Goal: Transaction & Acquisition: Purchase product/service

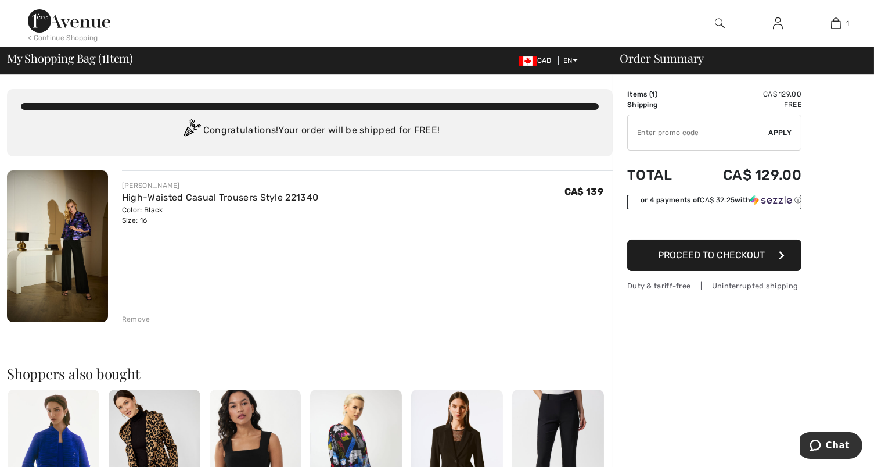
click at [788, 198] on img at bounding box center [772, 200] width 42 height 10
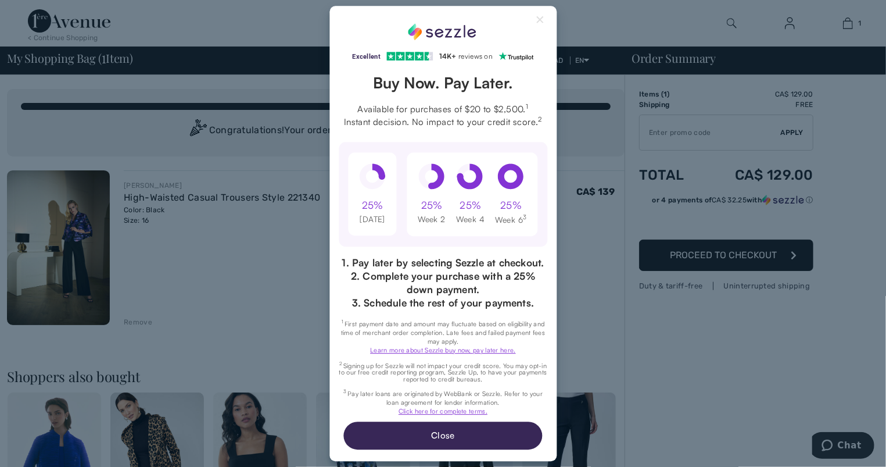
drag, startPoint x: 455, startPoint y: 430, endPoint x: 454, endPoint y: 444, distance: 13.5
click at [455, 433] on button "Close" at bounding box center [443, 435] width 198 height 28
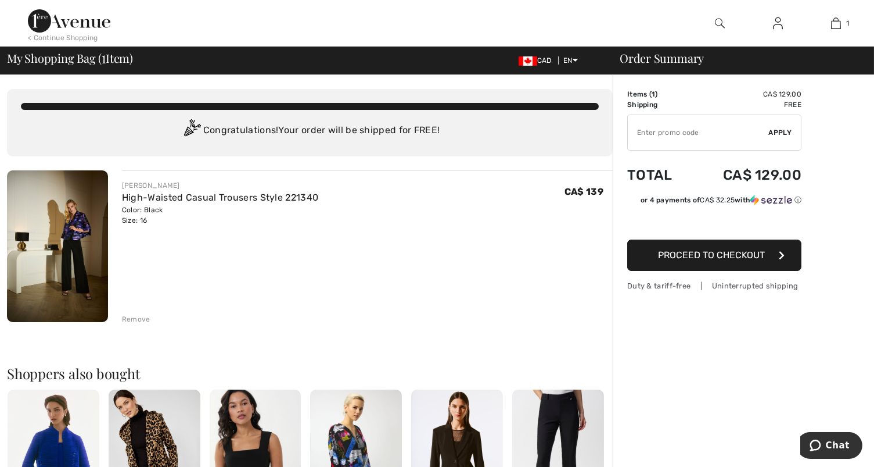
click at [776, 256] on button "Proceed to Checkout" at bounding box center [714, 254] width 174 height 31
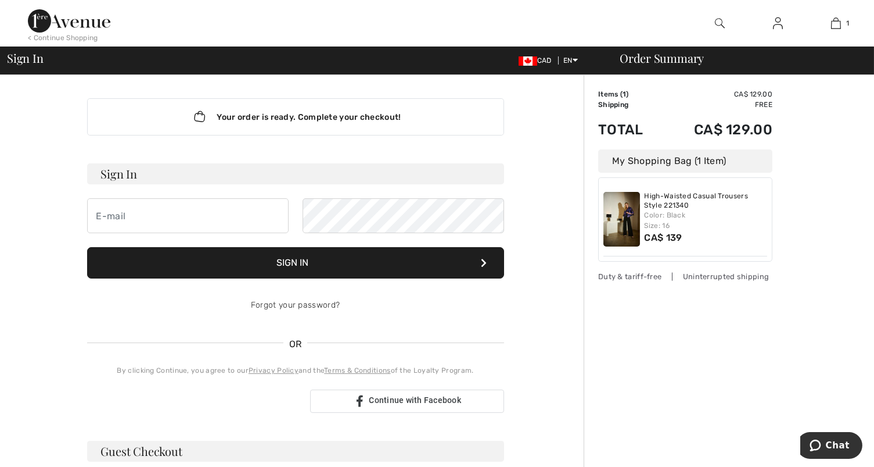
drag, startPoint x: 0, startPoint y: 0, endPoint x: 776, endPoint y: 256, distance: 817.2
click at [776, 256] on div "Order Summary Details Items ( 1 ) CA$ 129.00 Promo code CA$ 0.00 Shipping Free …" at bounding box center [729, 407] width 290 height 665
drag, startPoint x: 117, startPoint y: 220, endPoint x: 137, endPoint y: 250, distance: 36.6
click at [137, 250] on form "Sign In Sign In Forgot your password?" at bounding box center [295, 242] width 417 height 159
type input "mgrinblat25@outlook.com"
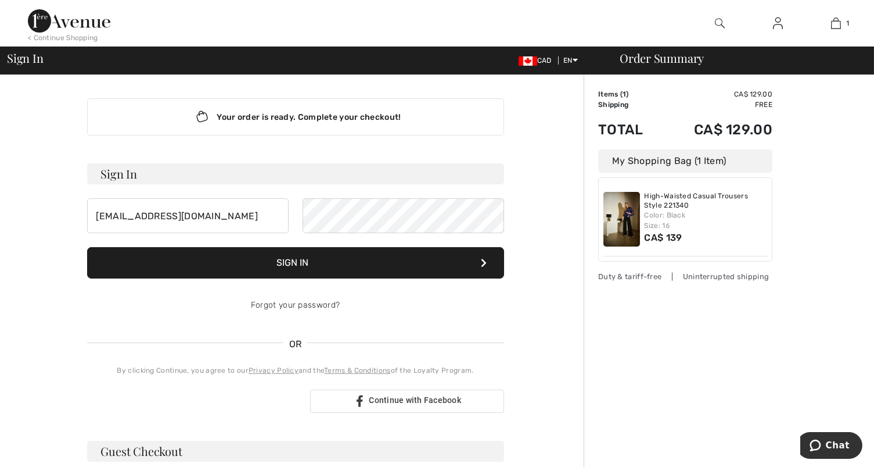
drag, startPoint x: 295, startPoint y: 265, endPoint x: 289, endPoint y: 265, distance: 6.4
click at [295, 265] on button "Sign In" at bounding box center [295, 262] width 417 height 31
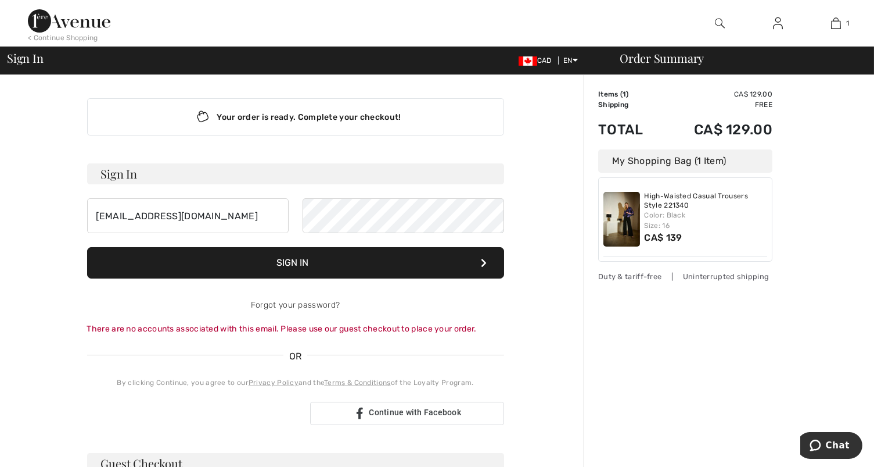
click at [292, 253] on button "Sign In" at bounding box center [295, 262] width 417 height 31
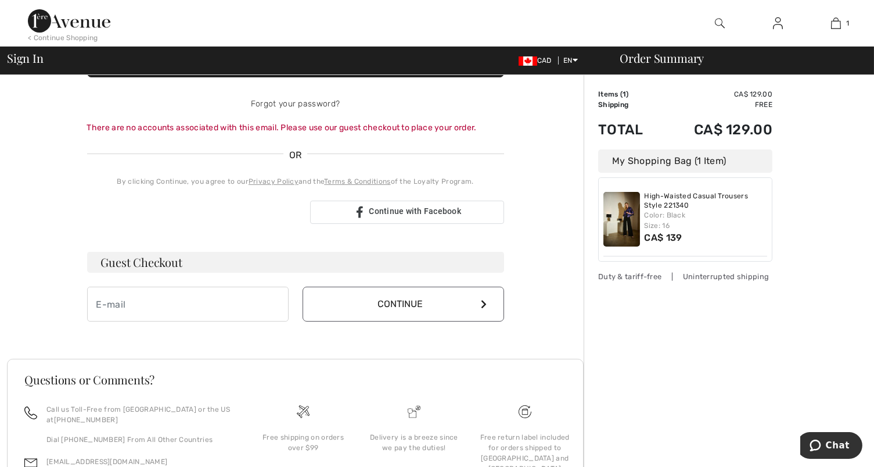
scroll to position [208, 0]
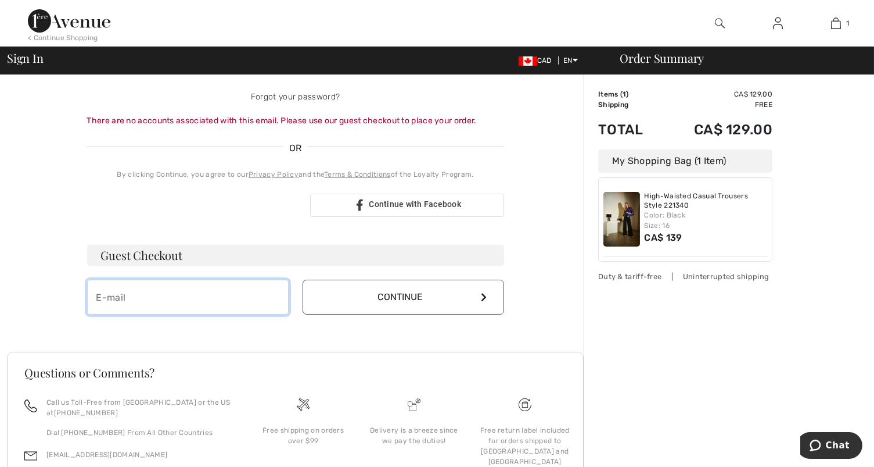
click at [135, 296] on input "email" at bounding box center [188, 296] width 202 height 35
type input "mgrinblat25@outlook.com"
click at [486, 295] on icon at bounding box center [485, 296] width 6 height 9
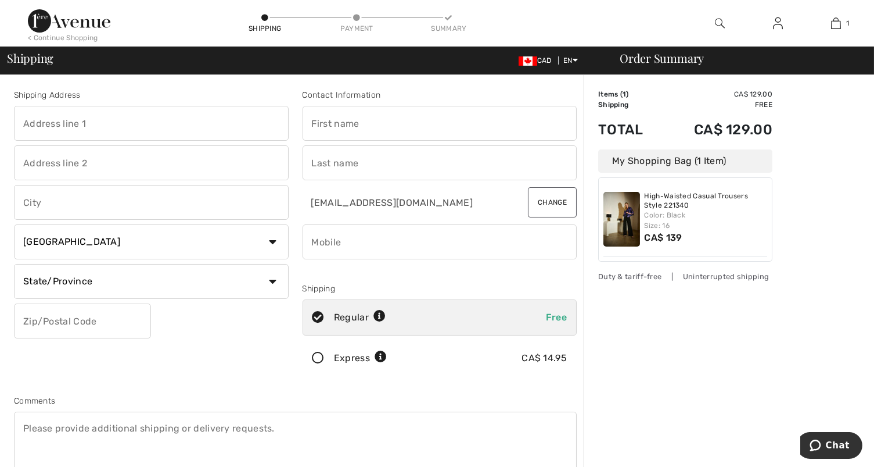
click at [487, 300] on div "Regular Free" at bounding box center [440, 317] width 275 height 36
radio input "true"
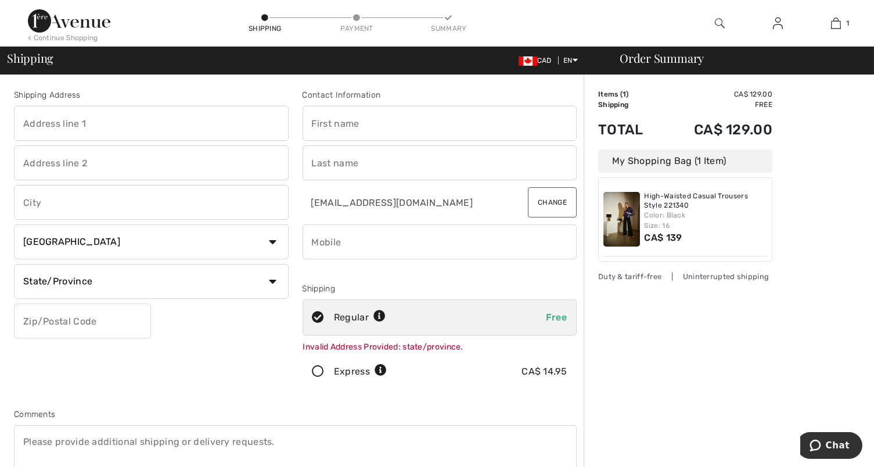
click at [41, 130] on input "text" at bounding box center [151, 123] width 275 height 35
type input "55 ameer ave,#115"
type input "TORONTO"
select select "ON"
type input "M6A2Z1"
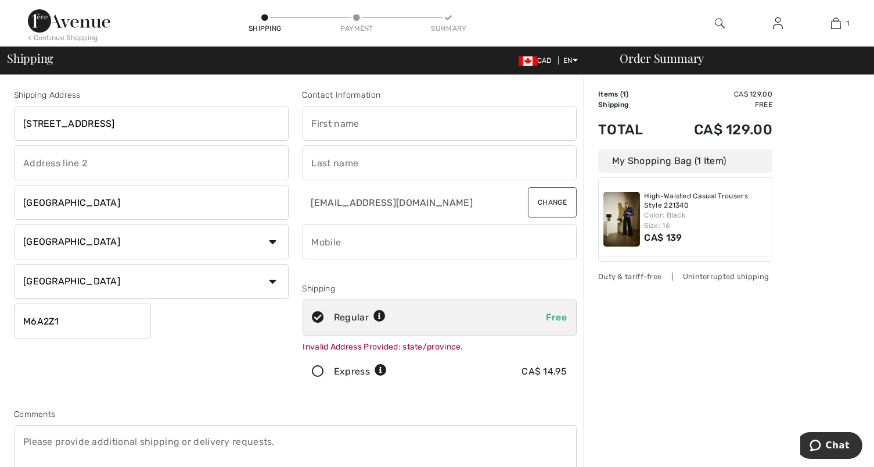
type input "MARIANNA"
type input "GRINBLAT"
type input "4167813617"
click at [66, 198] on input "TORONTO" at bounding box center [151, 202] width 275 height 35
click at [253, 383] on div "Shipping Address 55 ameer ave,#115 TORONTO Country Canada United States Afghani…" at bounding box center [151, 241] width 289 height 305
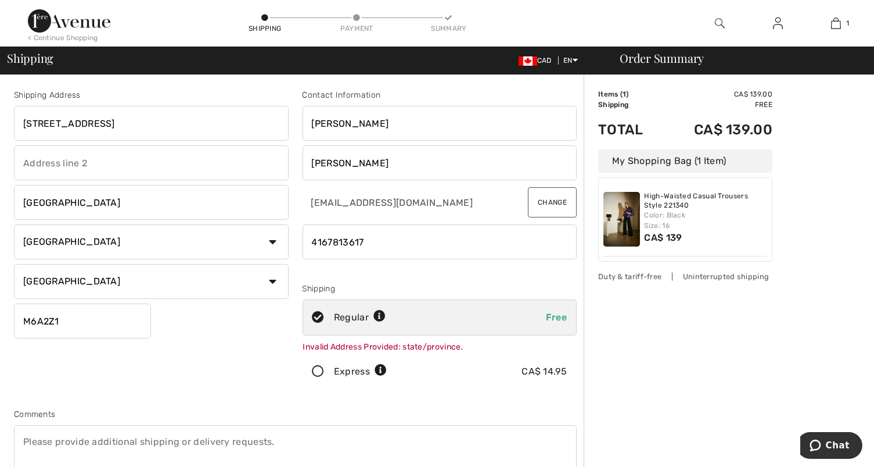
click at [243, 412] on div "Comments" at bounding box center [295, 414] width 563 height 12
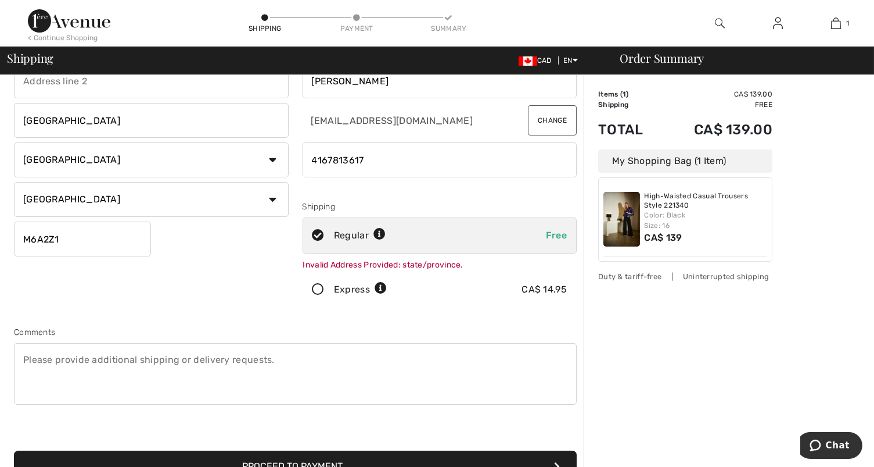
scroll to position [304, 0]
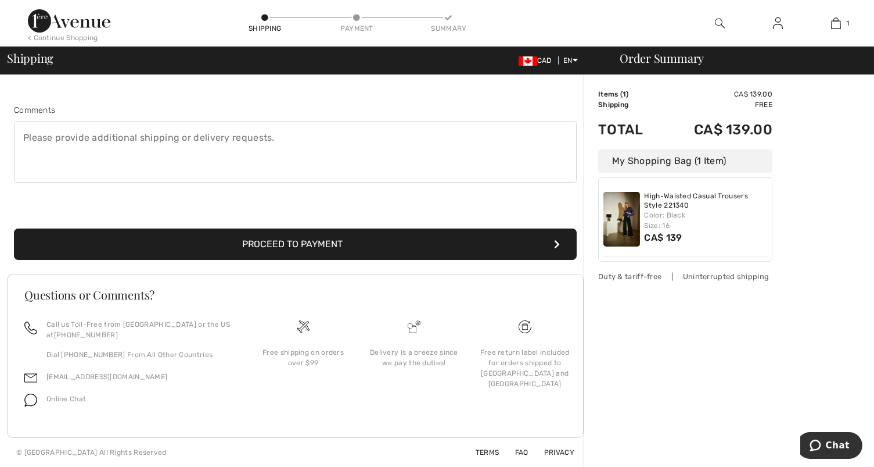
click at [337, 241] on button "Proceed to Payment" at bounding box center [295, 243] width 563 height 31
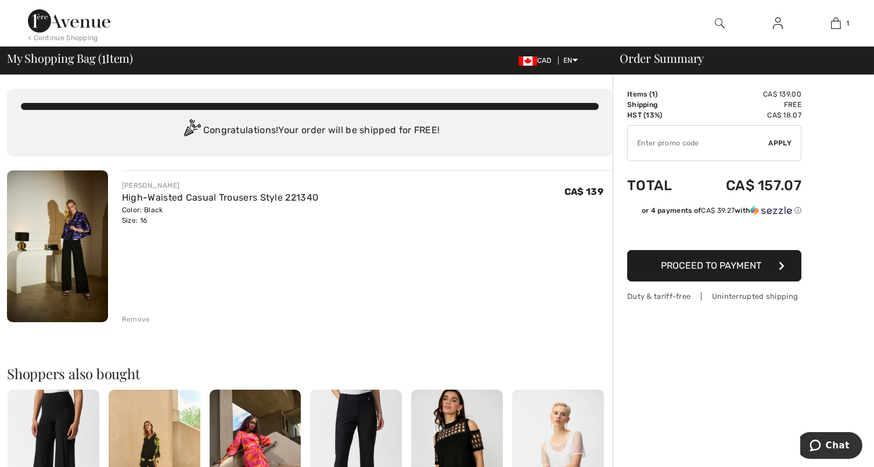
click at [779, 261] on icon "button" at bounding box center [782, 265] width 6 height 9
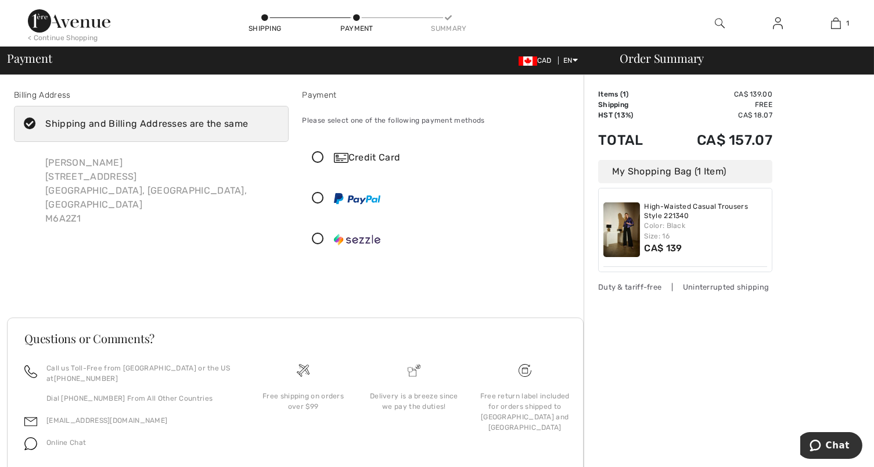
click at [324, 270] on div "Billing Address Shipping and Billing Addresses are the same [PERSON_NAME] [STRE…" at bounding box center [295, 189] width 577 height 256
click at [319, 239] on icon at bounding box center [318, 239] width 31 height 12
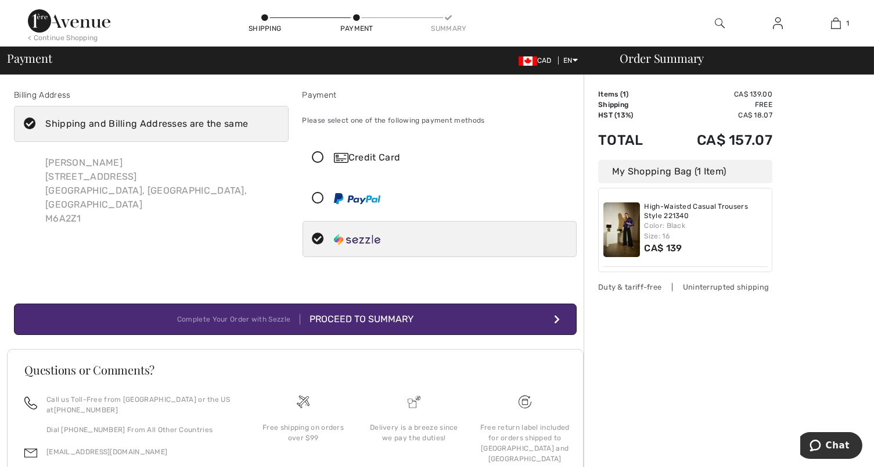
click at [350, 314] on div "Proceed to Summary" at bounding box center [356, 319] width 113 height 14
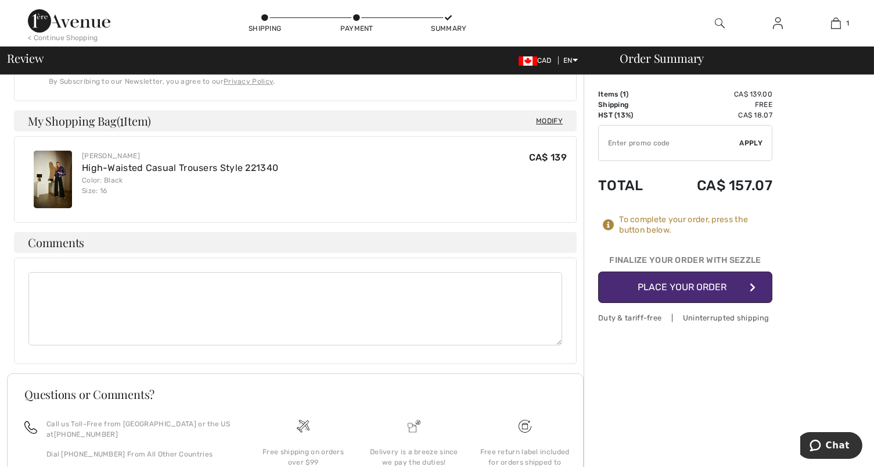
scroll to position [545, 0]
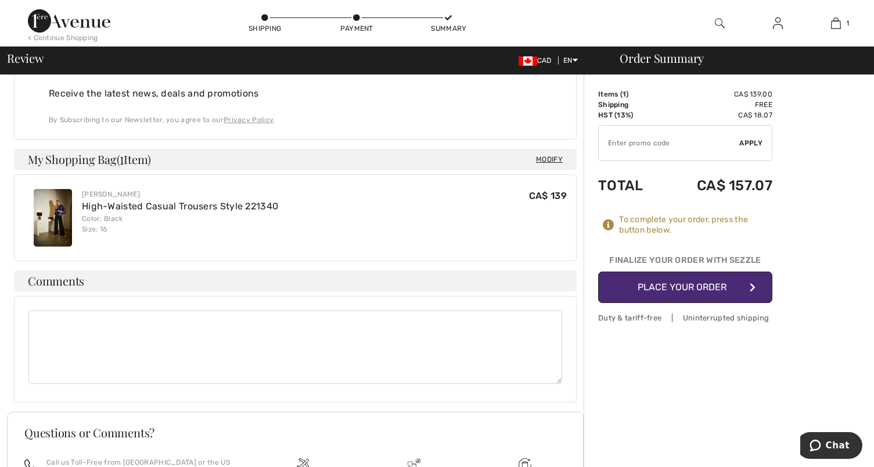
click at [693, 287] on button "Place Your Order" at bounding box center [685, 286] width 174 height 31
